Goal: Task Accomplishment & Management: Manage account settings

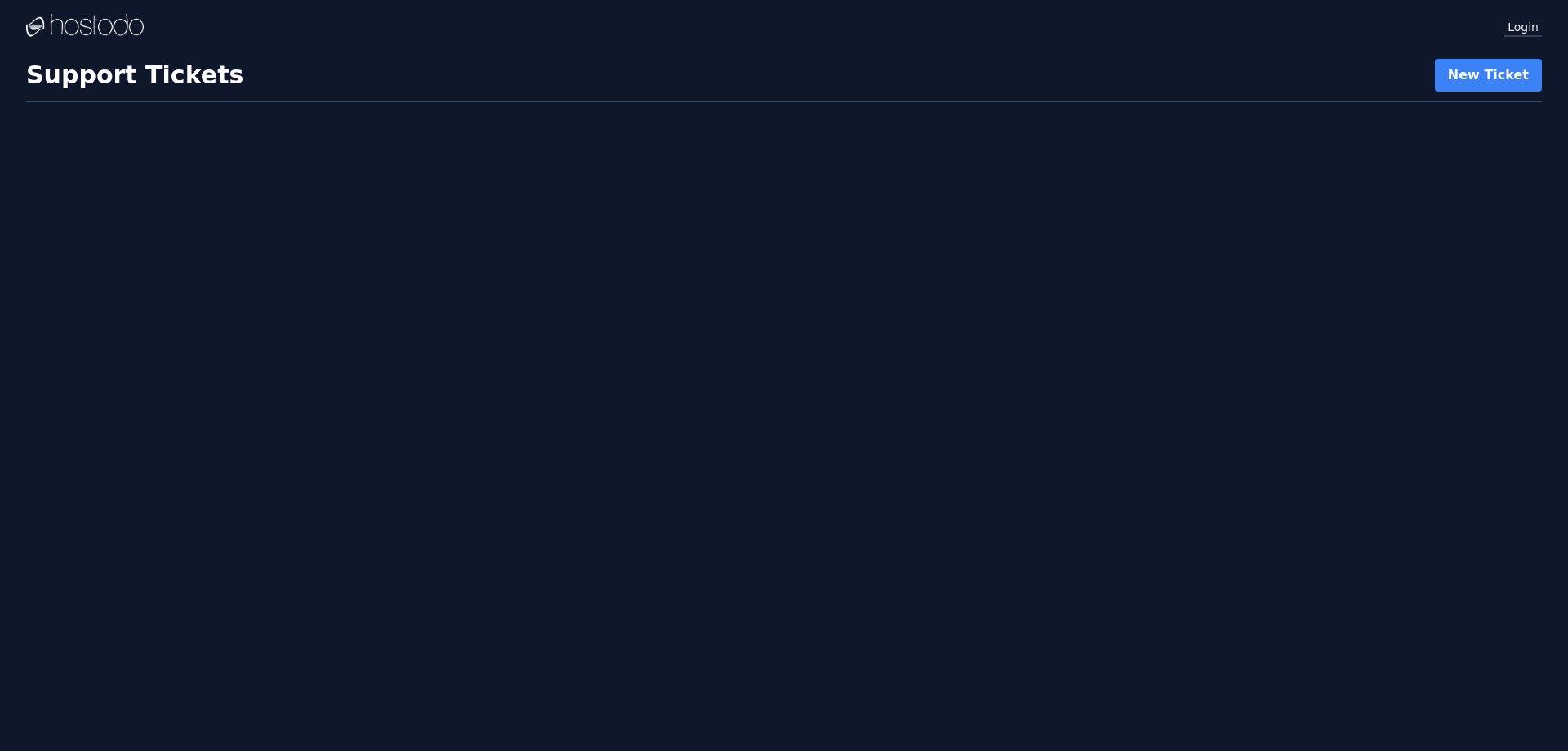
click at [1514, 33] on link "Login" at bounding box center [1522, 26] width 38 height 21
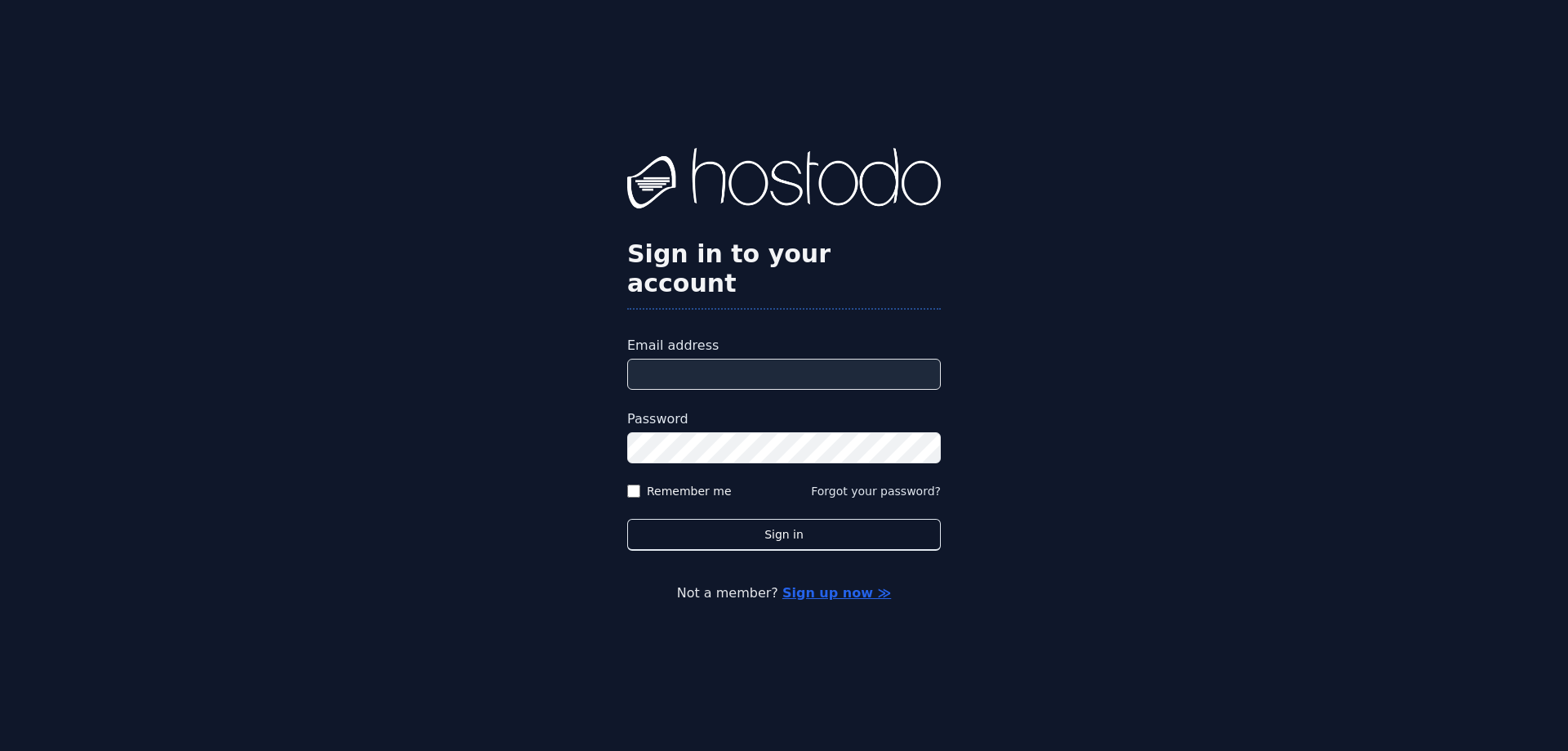
type input "**********"
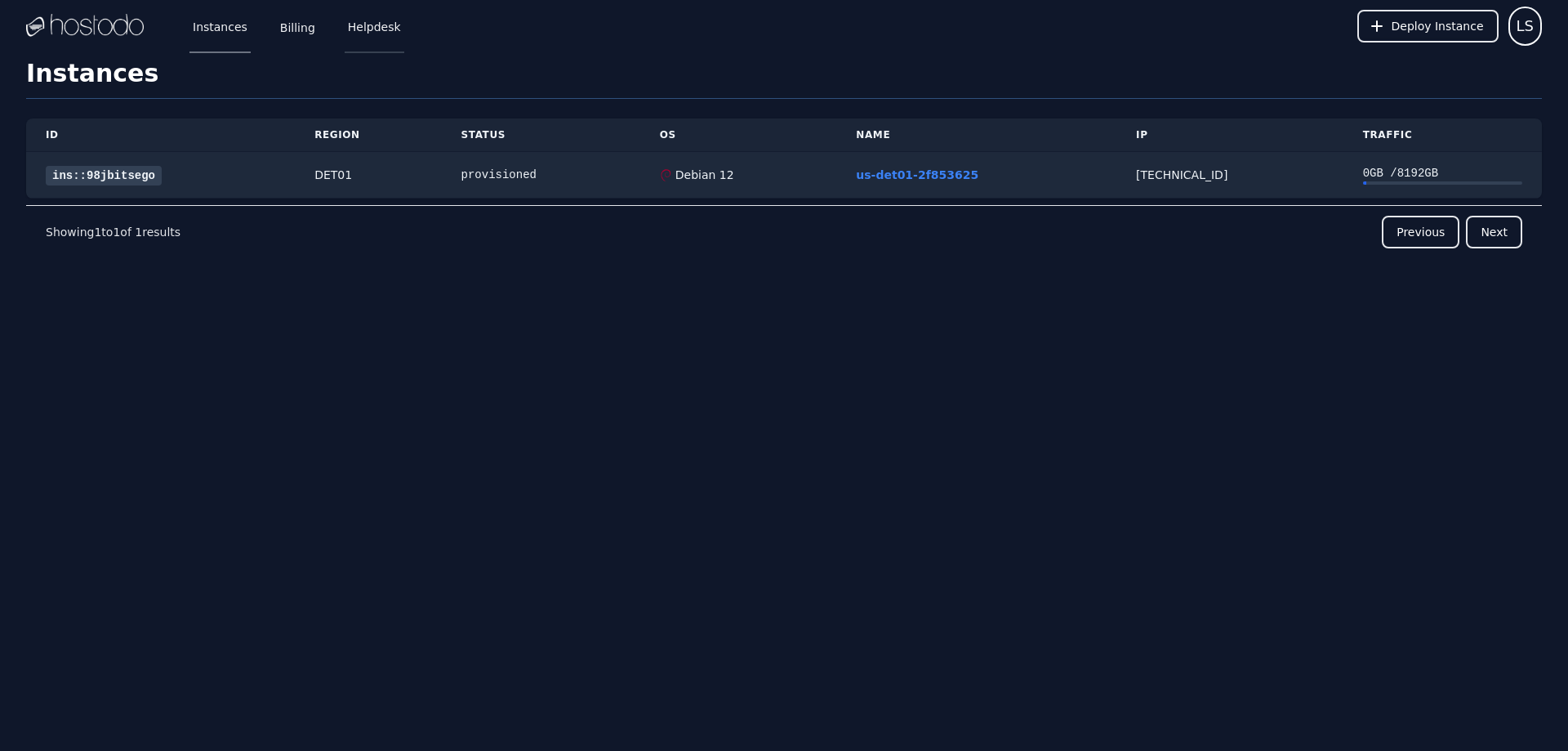
click at [361, 26] on link "Helpdesk" at bounding box center [374, 26] width 60 height 54
